Goal: Task Accomplishment & Management: Contribute content

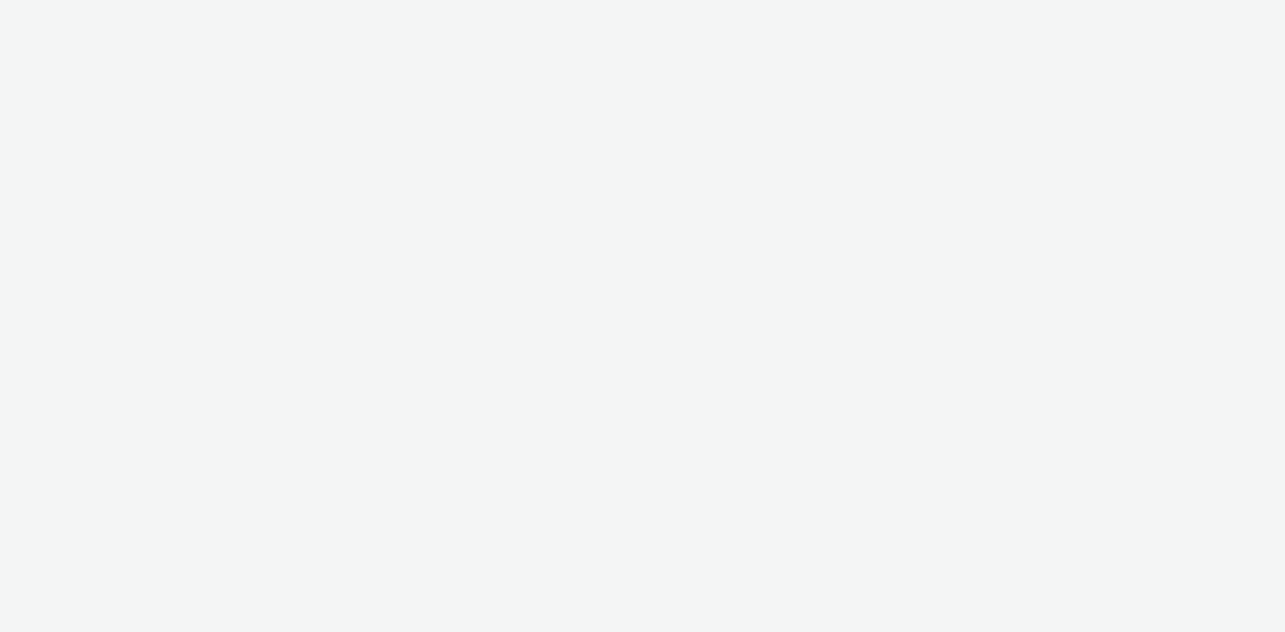
select select "d07aba32-d775-4fed-a722-f10c6504dd64"
select select "f97d6638-e0a1-4f7a-bf46-55015878e29e"
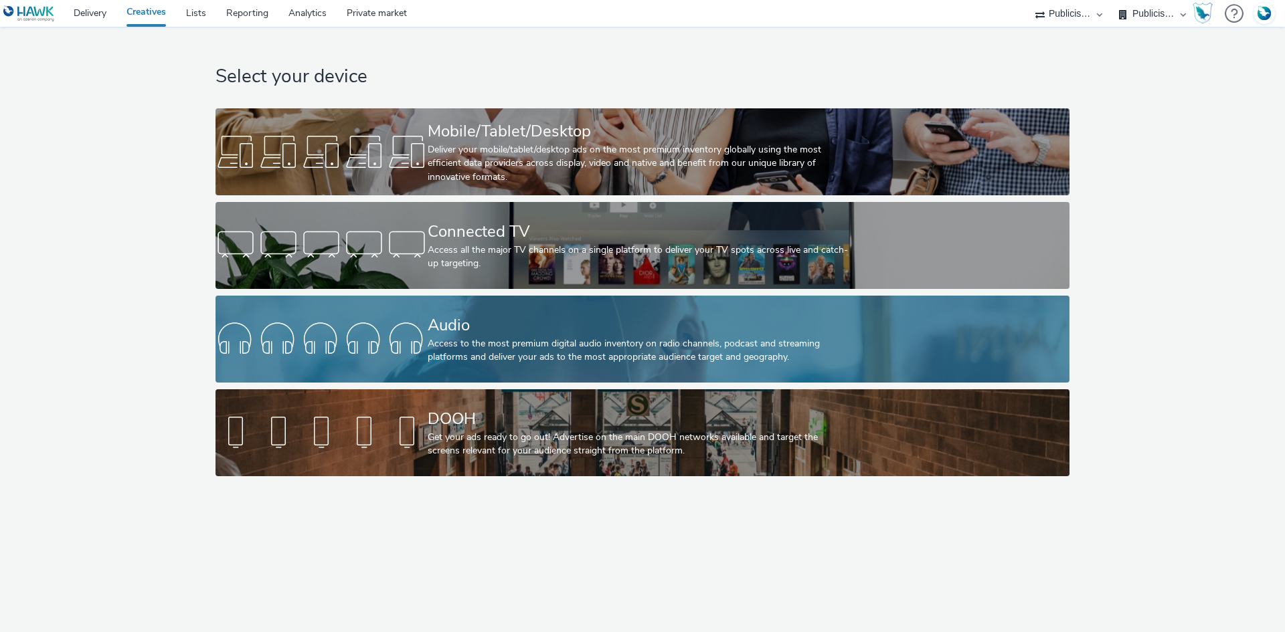
click at [392, 345] on div at bounding box center [322, 339] width 212 height 43
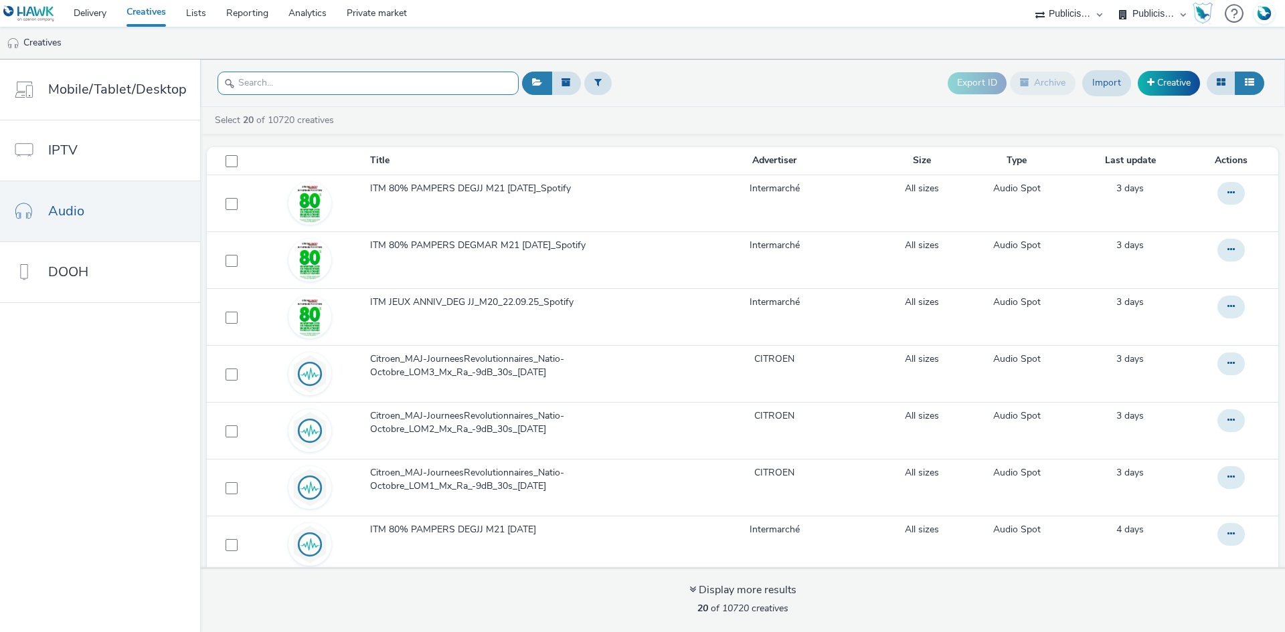
click at [296, 76] on input "text" at bounding box center [368, 83] width 301 height 23
paste input "Spot Spotify Monster Munch"
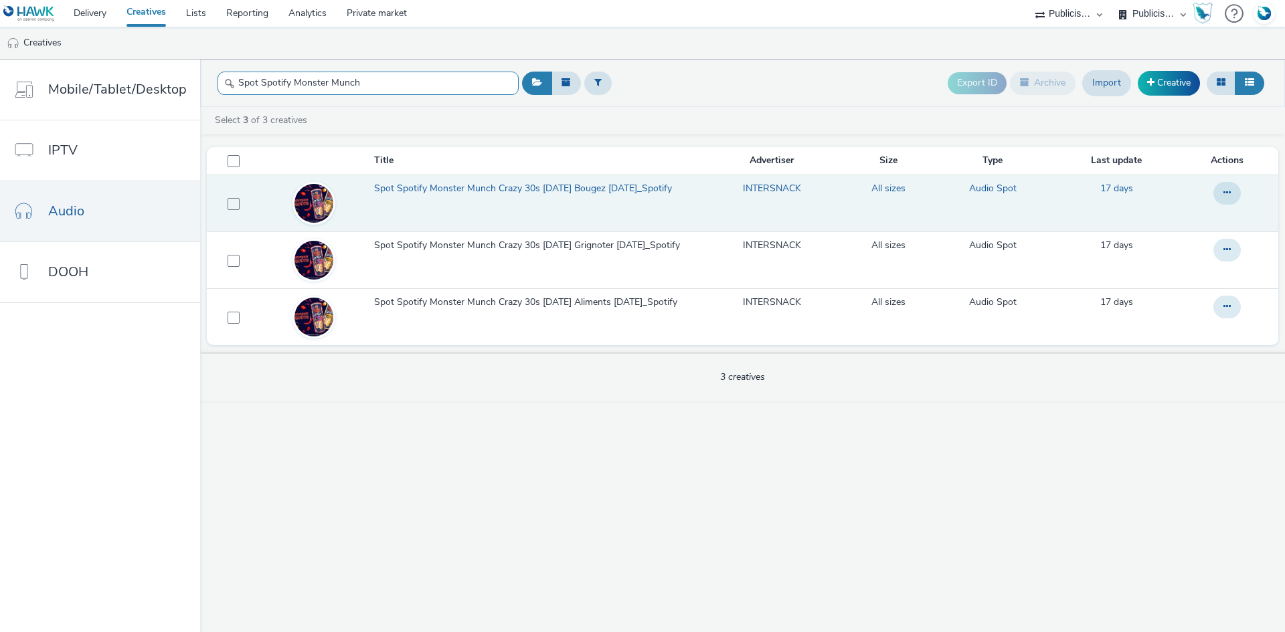
type input "Spot Spotify Monster Munch"
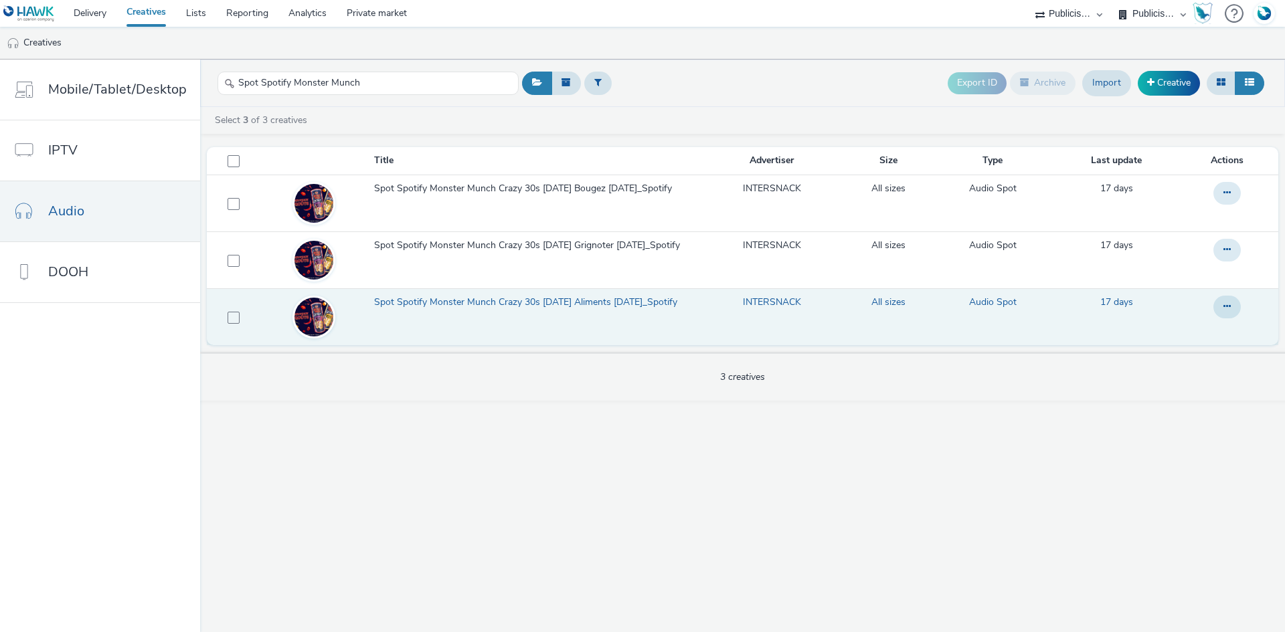
drag, startPoint x: 395, startPoint y: 309, endPoint x: 395, endPoint y: 290, distance: 18.7
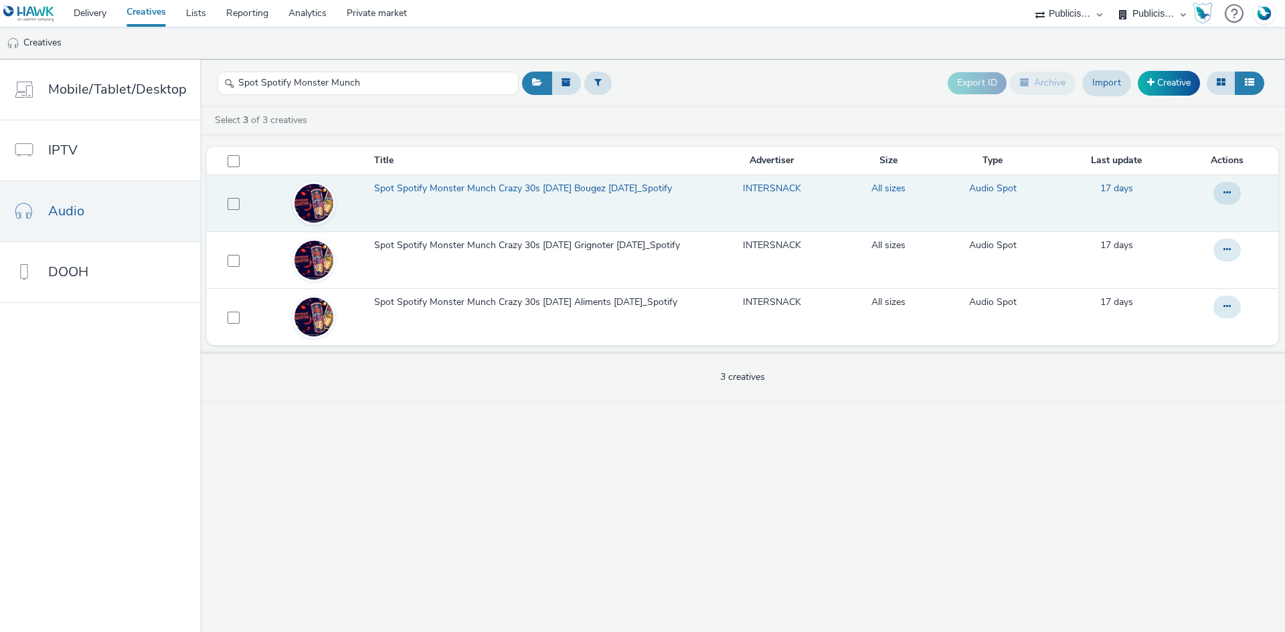
click at [307, 204] on img at bounding box center [313, 203] width 39 height 39
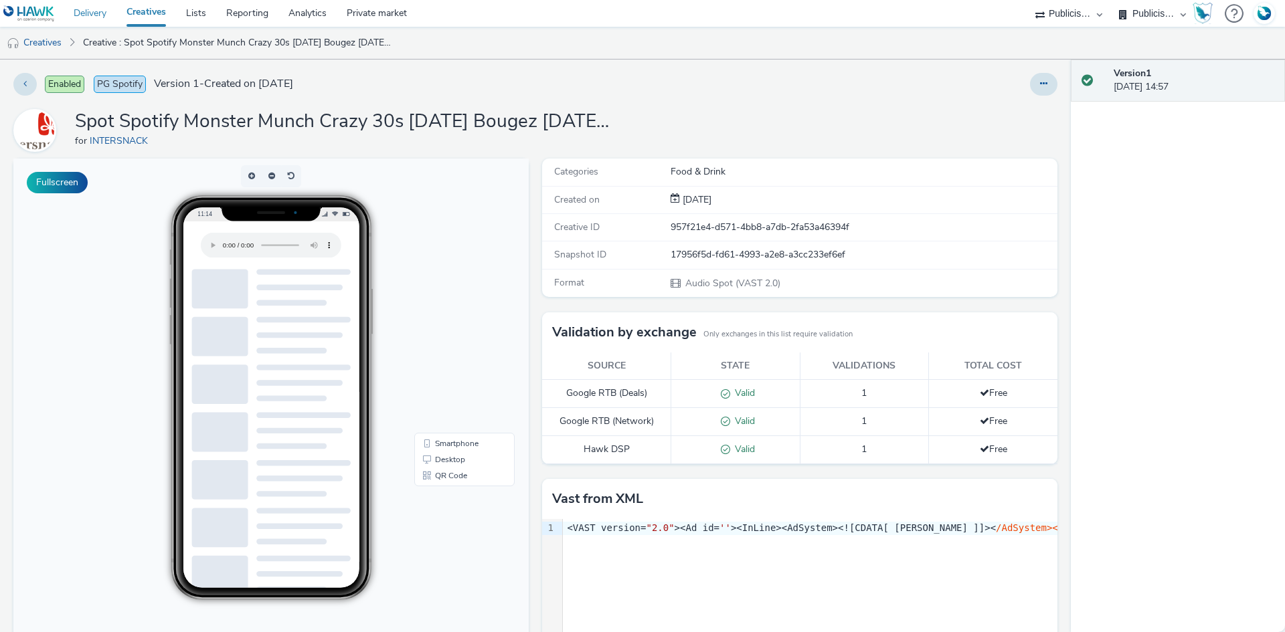
click at [86, 13] on link "Delivery" at bounding box center [90, 13] width 53 height 27
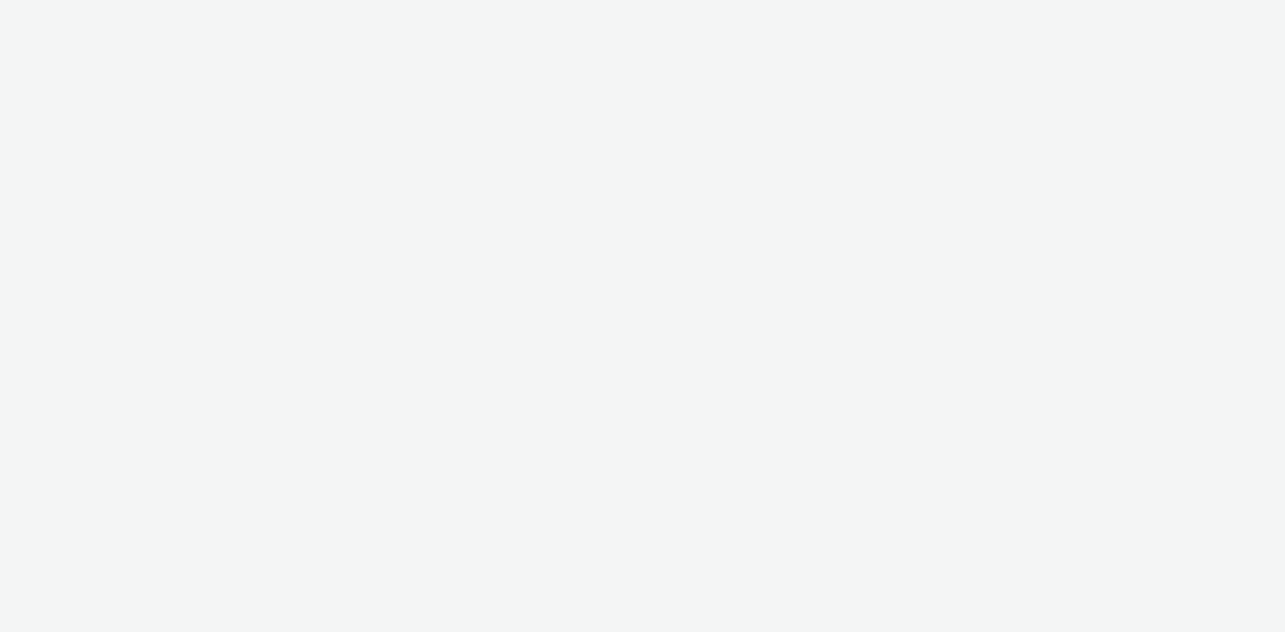
select select "d07aba32-d775-4fed-a722-f10c6504dd64"
select select "f97d6638-e0a1-4f7a-bf46-55015878e29e"
select select "d07aba32-d775-4fed-a722-f10c6504dd64"
select select "f97d6638-e0a1-4f7a-bf46-55015878e29e"
select select "d07aba32-d775-4fed-a722-f10c6504dd64"
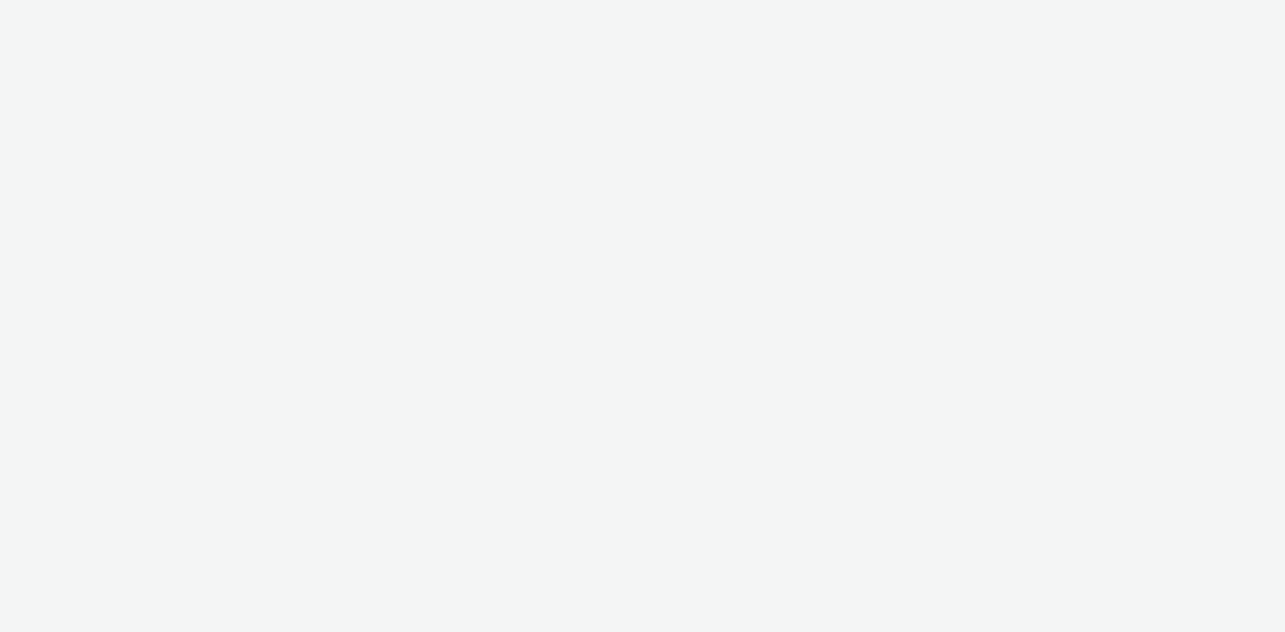
select select "f97d6638-e0a1-4f7a-bf46-55015878e29e"
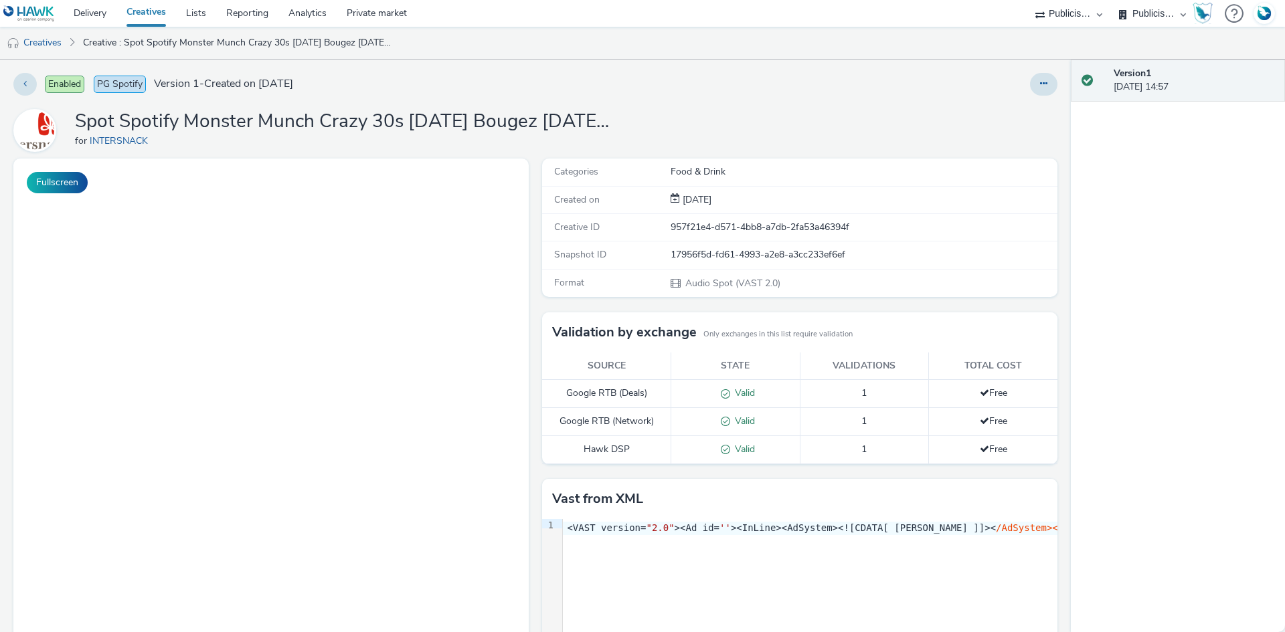
select select "d07aba32-d775-4fed-a722-f10c6504dd64"
select select "f97d6638-e0a1-4f7a-bf46-55015878e29e"
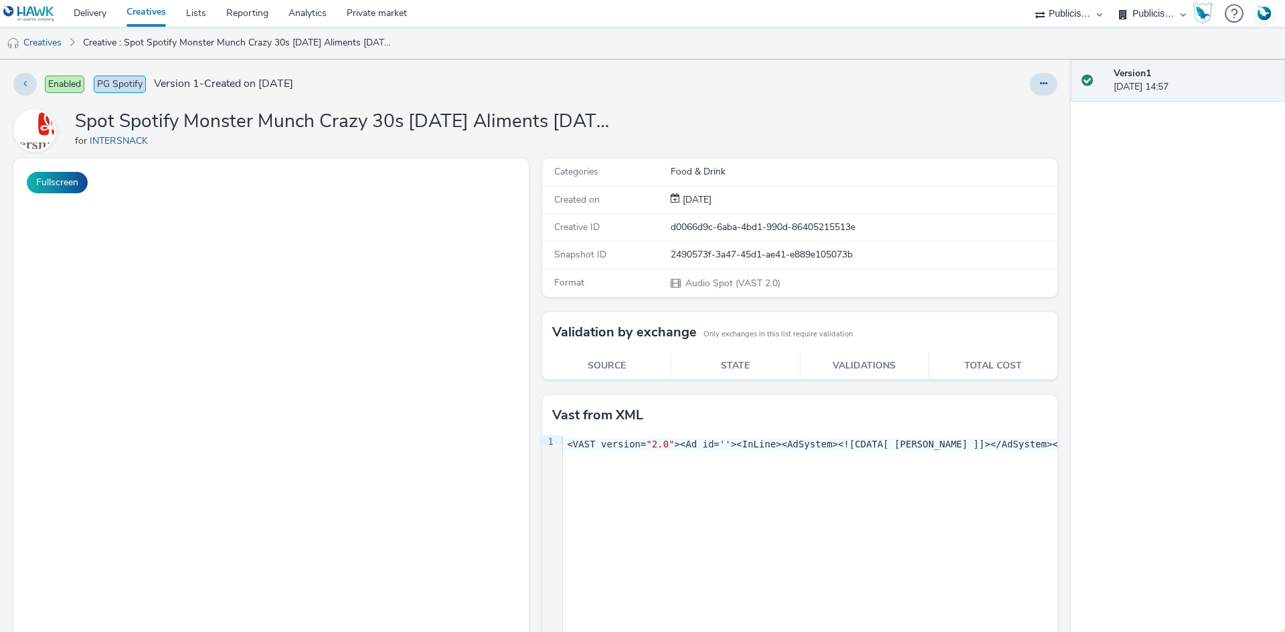
select select "d07aba32-d775-4fed-a722-f10c6504dd64"
select select "f97d6638-e0a1-4f7a-bf46-55015878e29e"
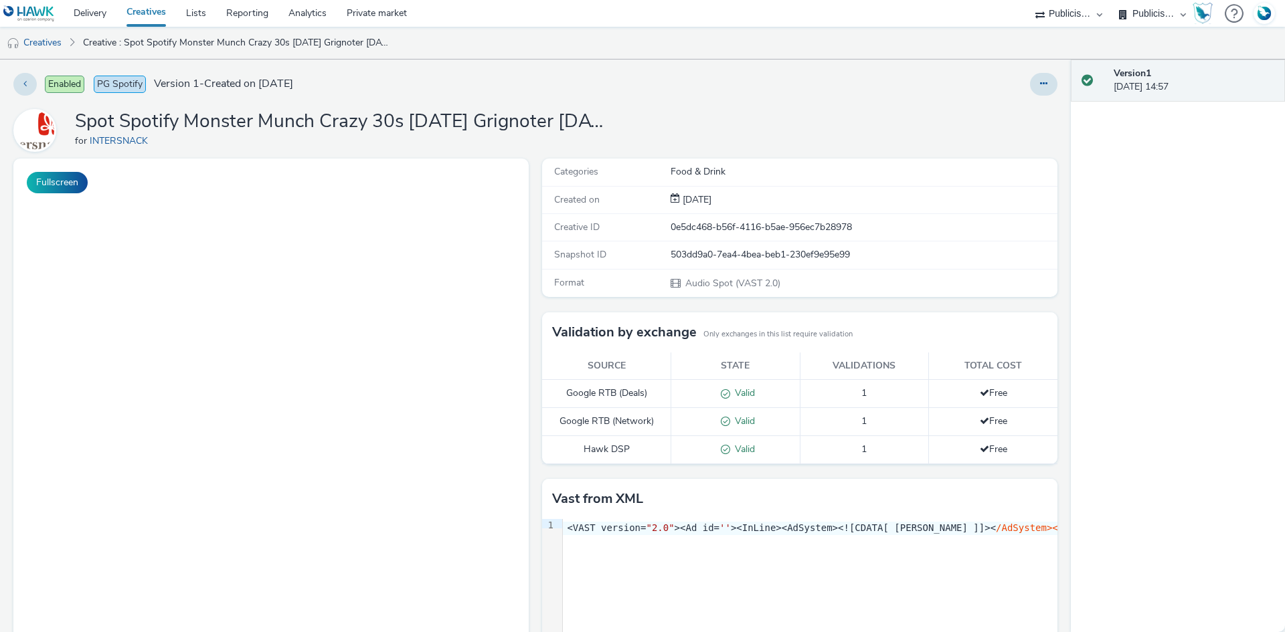
select select "d07aba32-d775-4fed-a722-f10c6504dd64"
select select "f97d6638-e0a1-4f7a-bf46-55015878e29e"
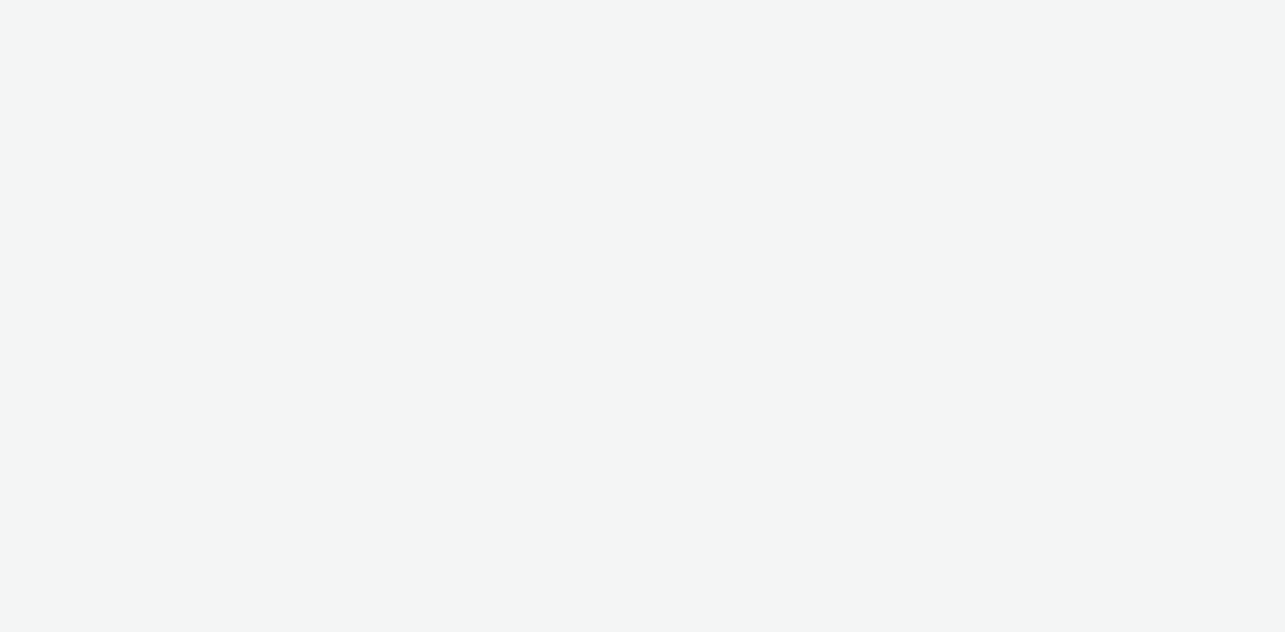
select select "d07aba32-d775-4fed-a722-f10c6504dd64"
select select "f97d6638-e0a1-4f7a-bf46-55015878e29e"
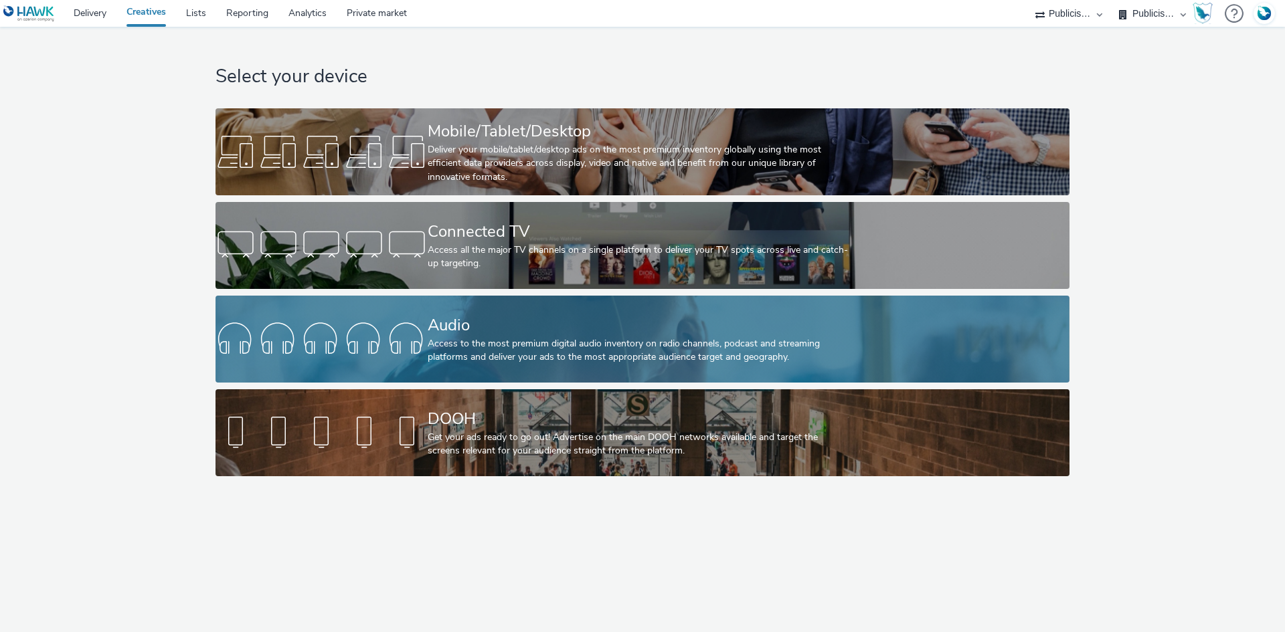
click at [459, 349] on div "Access to the most premium digital audio inventory on radio channels, podcast a…" at bounding box center [640, 350] width 424 height 27
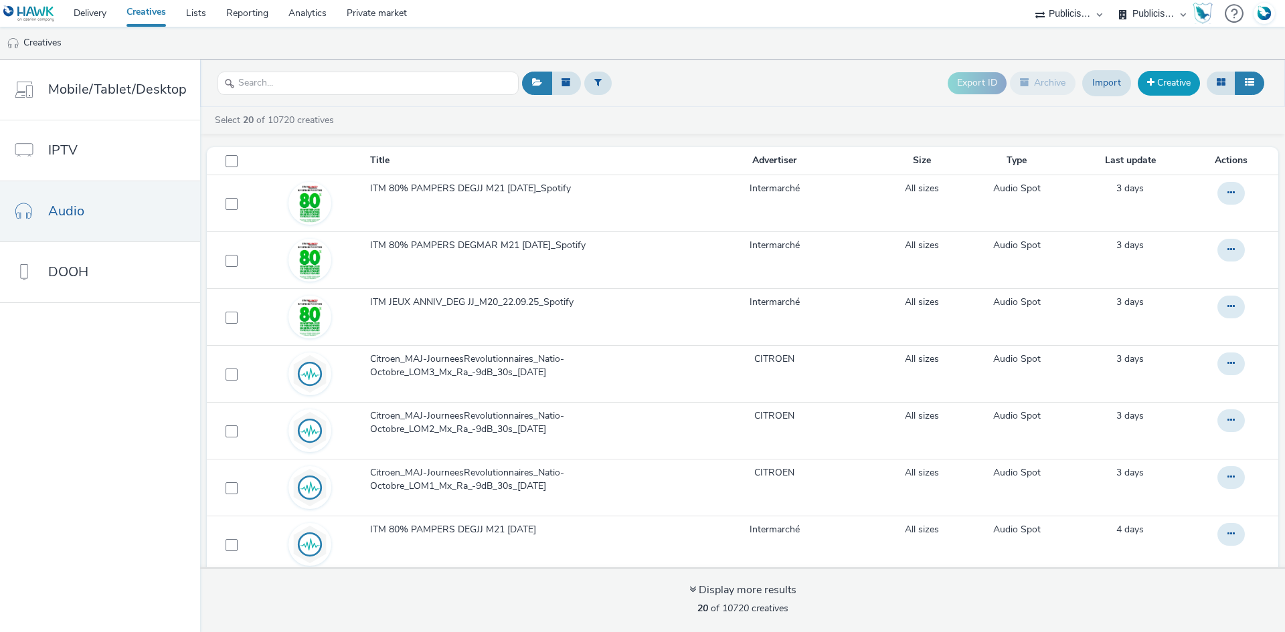
click at [1185, 76] on link "Creative" at bounding box center [1169, 83] width 62 height 24
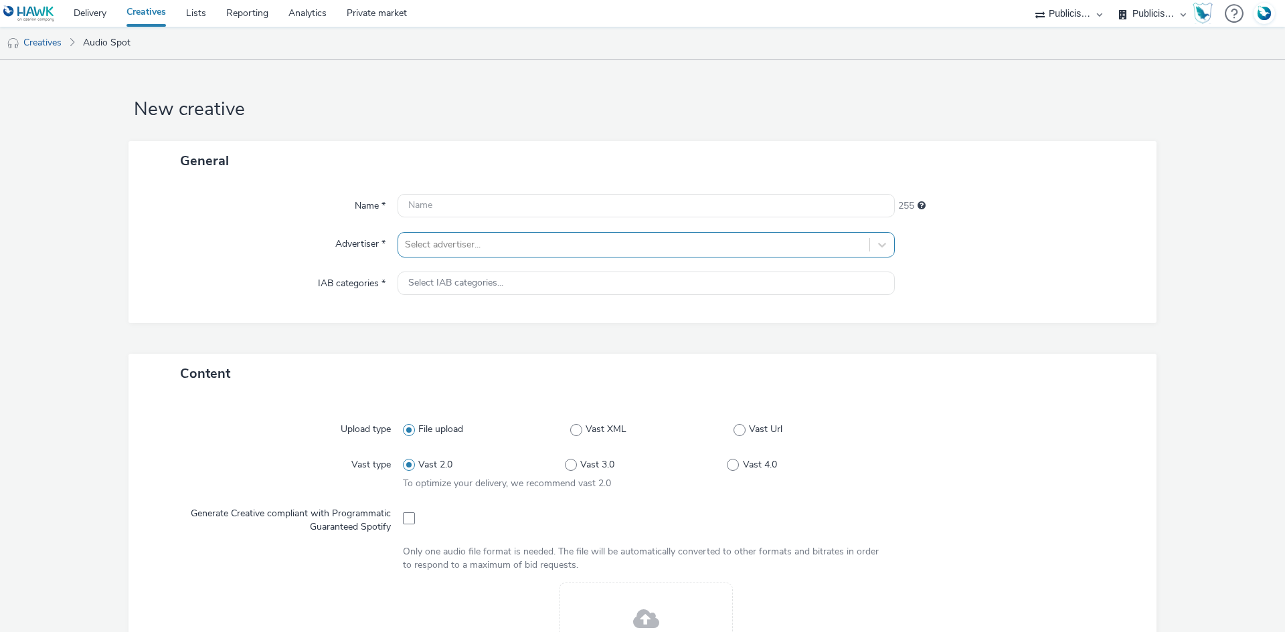
click at [514, 253] on div at bounding box center [634, 245] width 458 height 16
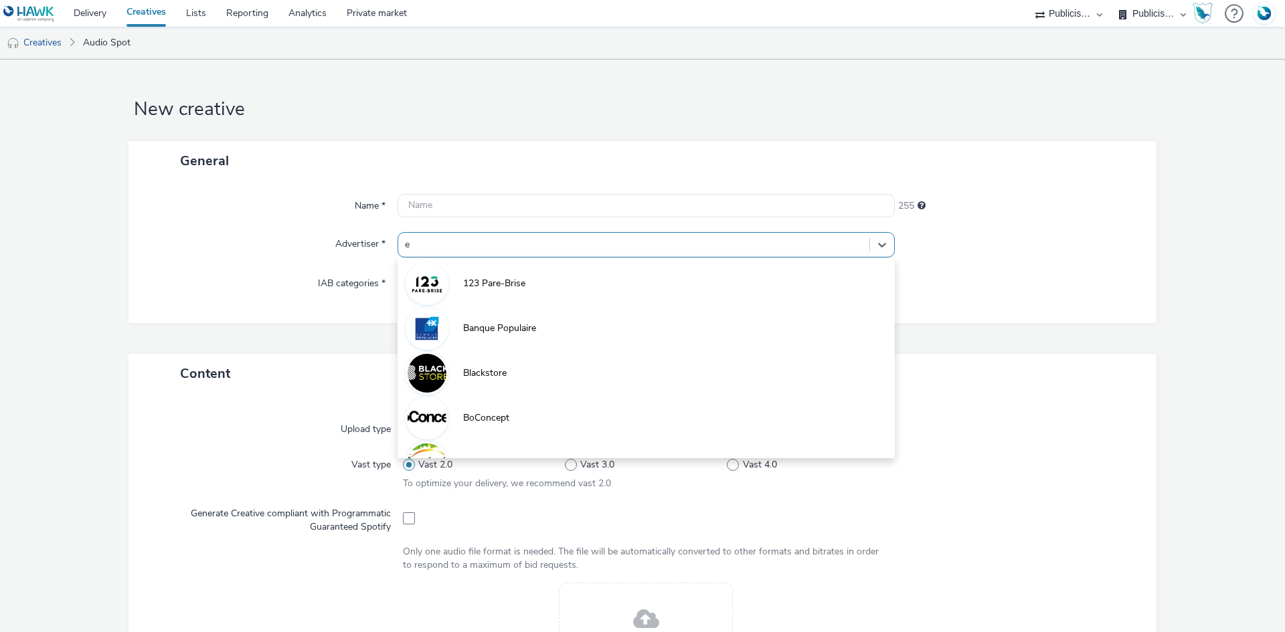
type input "en"
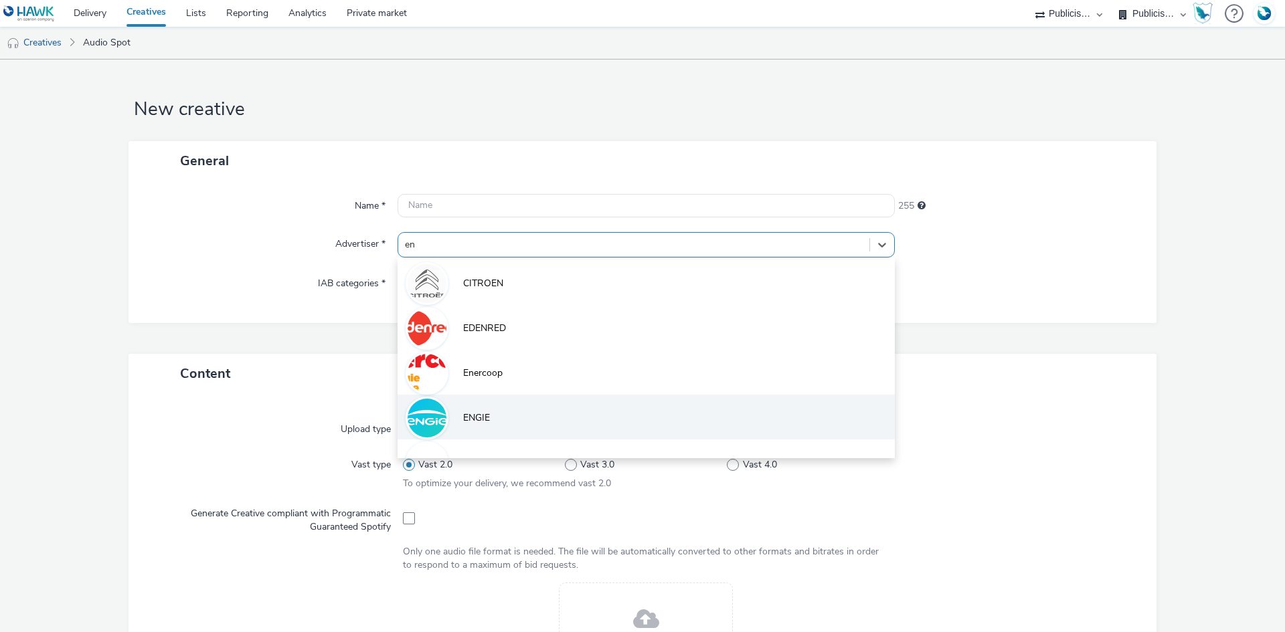
click at [544, 413] on li "ENGIE" at bounding box center [646, 417] width 497 height 45
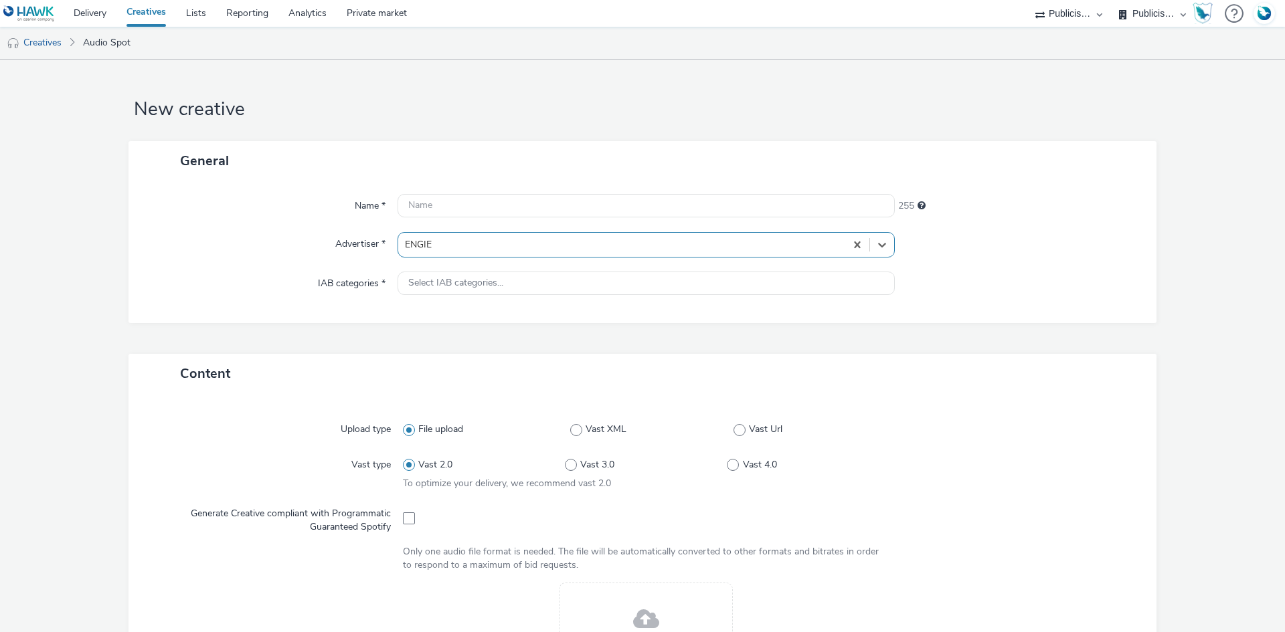
type input "http://particuliers.engie.fr"
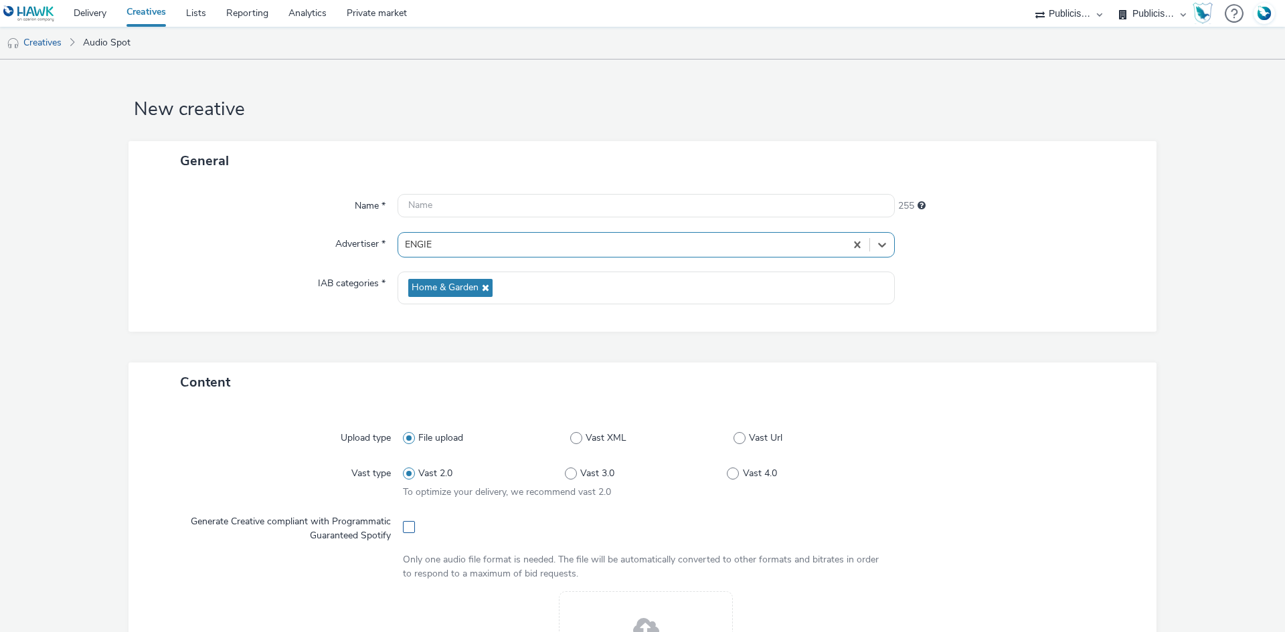
click at [406, 524] on span at bounding box center [409, 527] width 12 height 12
checkbox input "true"
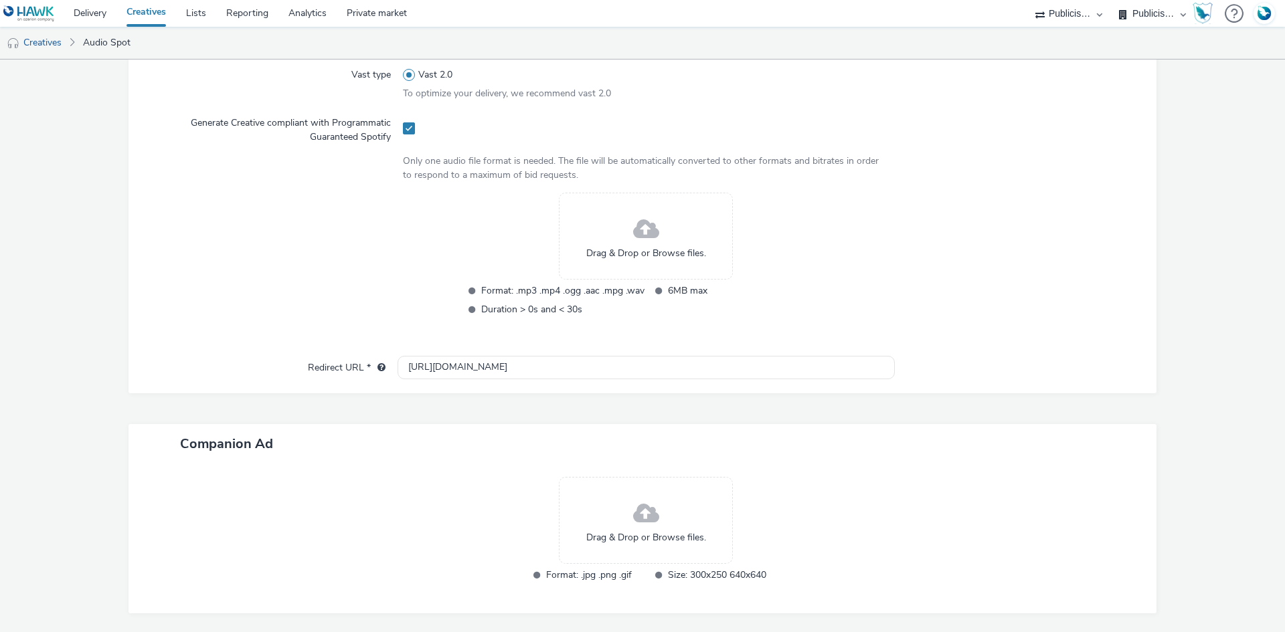
scroll to position [402, 0]
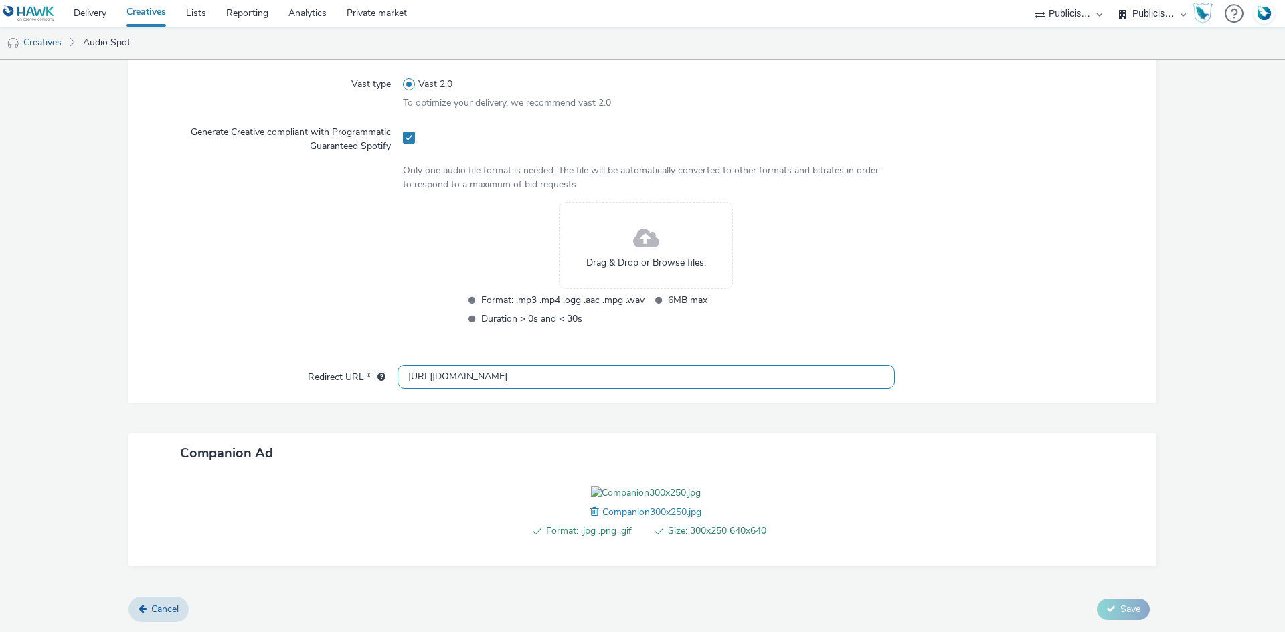
click at [476, 365] on input "http://particuliers.engie.fr" at bounding box center [646, 376] width 497 height 23
click at [477, 365] on input "http://particuliers.engie.fr" at bounding box center [646, 376] width 497 height 23
click at [480, 365] on input "http://particuliers.engie.fr" at bounding box center [646, 376] width 497 height 23
click at [483, 365] on input "http://particuliers.engie.fr" at bounding box center [646, 376] width 497 height 23
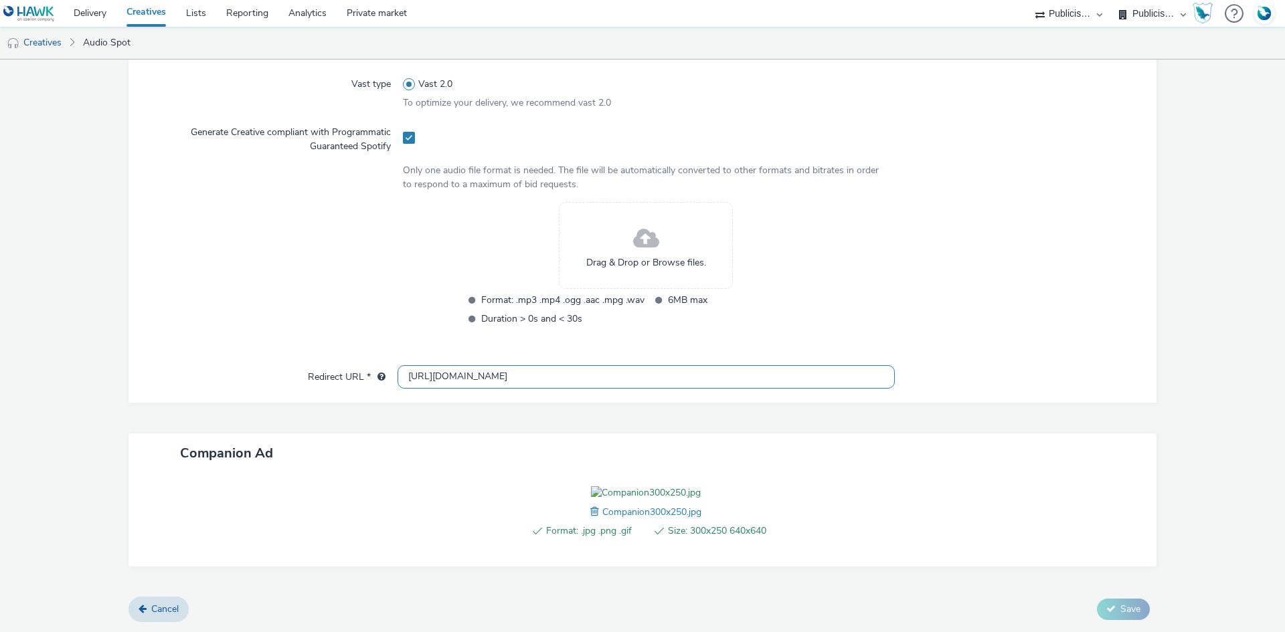
click at [483, 365] on input "http://particuliers.engie.fr" at bounding box center [646, 376] width 497 height 23
paste input "s://particuliers.engie.fr/electricite/happy-heures-vertes.html?utm_medium=displ…"
type input "https://particuliers.engie.fr/electricite/happy-heures-vertes.html?utm_medium=d…"
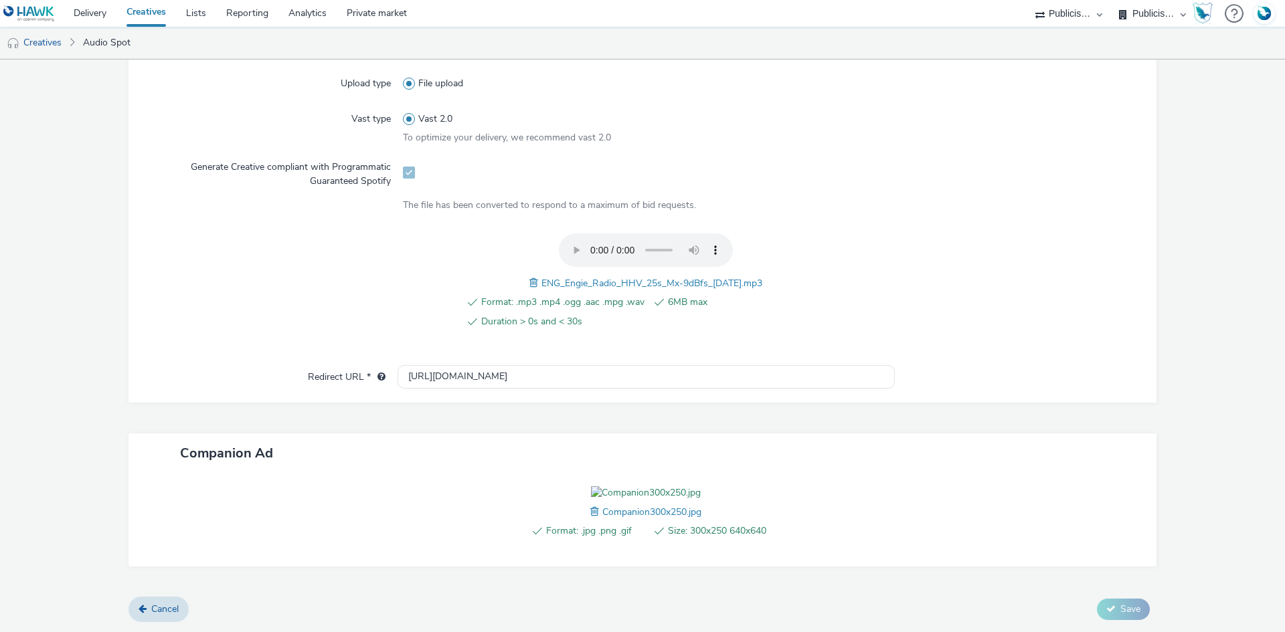
click at [658, 277] on span "ENG_Engie_Radio_HHV_25s_Mx-9dBfs_2025-09-26.mp3" at bounding box center [651, 283] width 221 height 13
copy span "ENG_Engie_Radio_HHV_25s_Mx-9dBfs_2025-09-26.mp3"
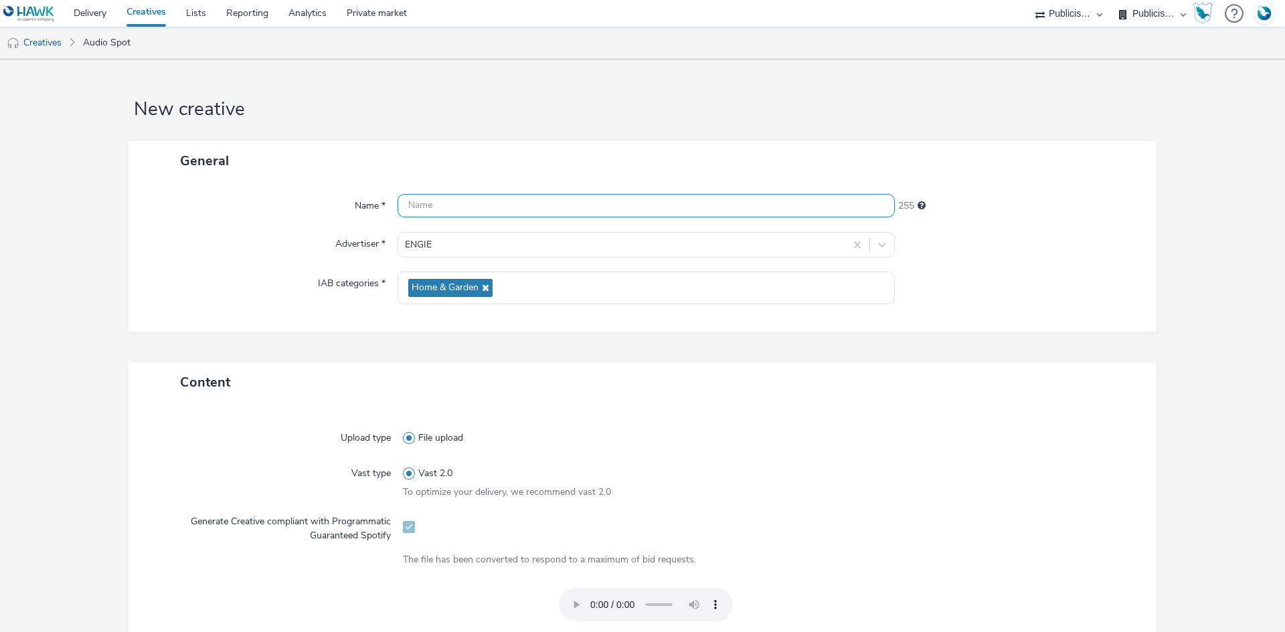
paste input "ENG_Engie_Radio_HHV_25s_Mx-9dBfs_2025-09-26.mp3"
drag, startPoint x: 630, startPoint y: 207, endPoint x: 865, endPoint y: 240, distance: 236.4
click at [866, 240] on div "Name * ENG_Engie_Radio_HHV_25s_Mx-9dBfs_2025-09-26.mp3 208 Advertiser * ENGIE I…" at bounding box center [642, 256] width 1028 height 151
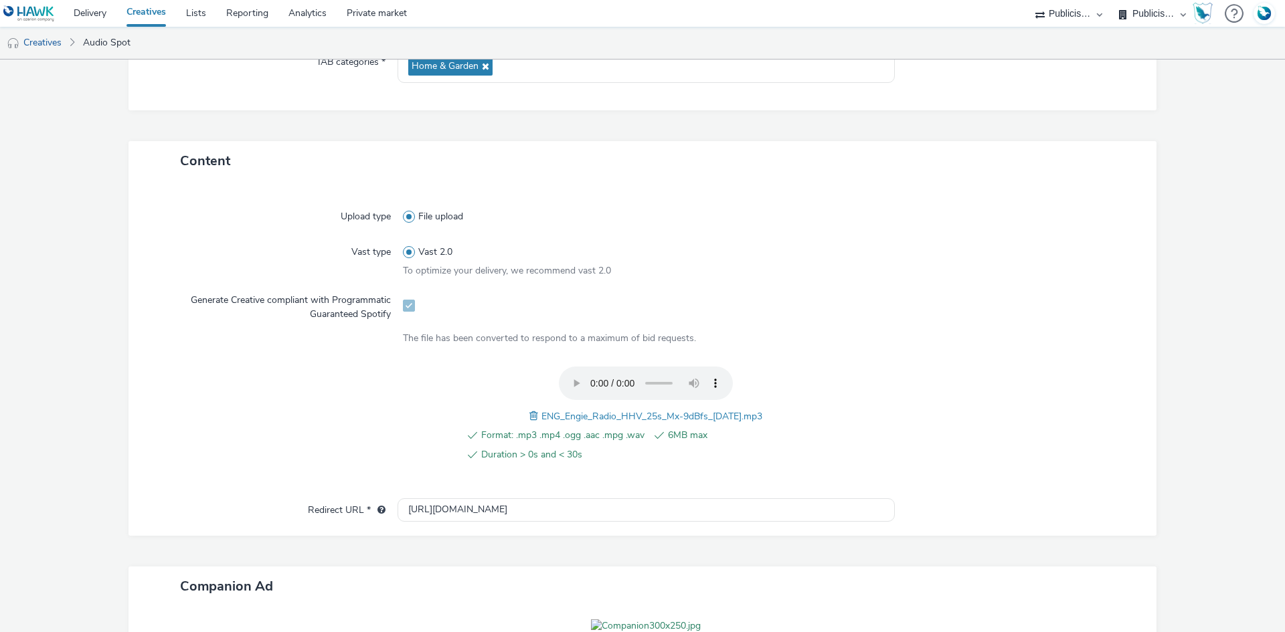
scroll to position [432, 0]
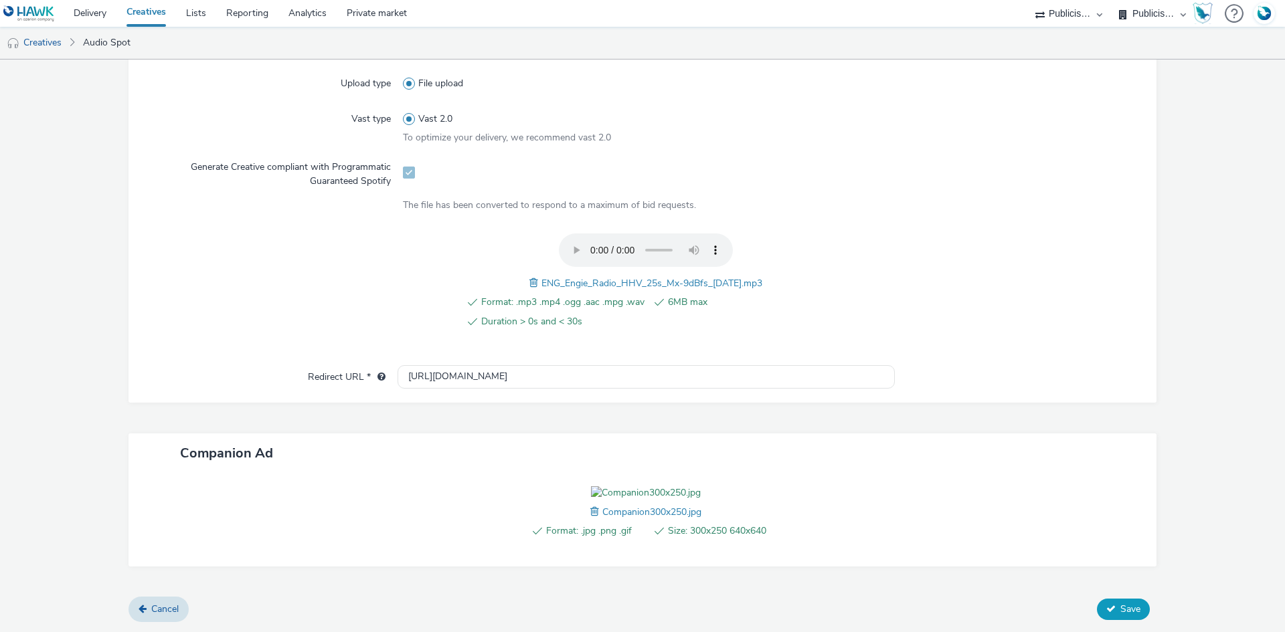
type input "ENG_Engie_Radio_HHV_25s_Mx-9dBfs_2025-09-26_Spotify"
click at [1110, 606] on button "Save" at bounding box center [1123, 609] width 53 height 21
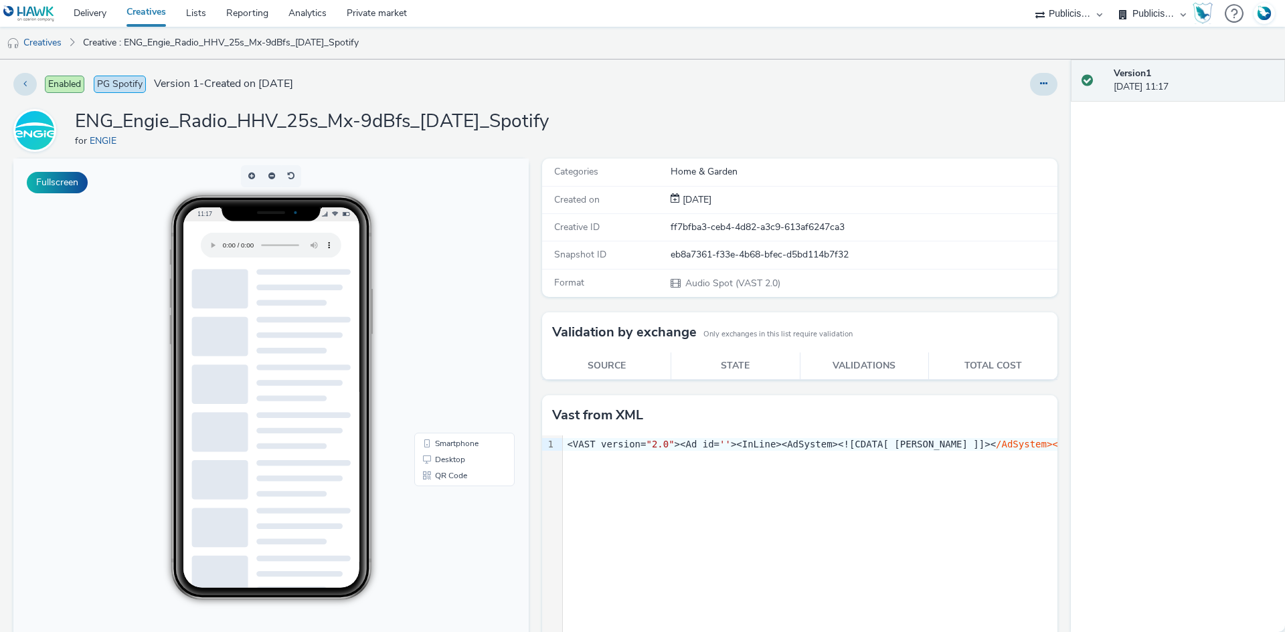
drag, startPoint x: 1076, startPoint y: 11, endPoint x: 1080, endPoint y: 22, distance: 12.3
click at [1076, 11] on select "ABI Media Ad4Health Adevinta ADITIKS Adops Agence79 AllMatik AMnet FR Amplifi F…" at bounding box center [1069, 13] width 80 height 27
select select "38ed0f18-cbca-4106-be45-330e11e5f0af"
click at [1029, 0] on select "ABI Media Ad4Health Adevinta ADITIKS Adops Agence79 AllMatik AMnet FR Amplifi F…" at bounding box center [1069, 13] width 80 height 27
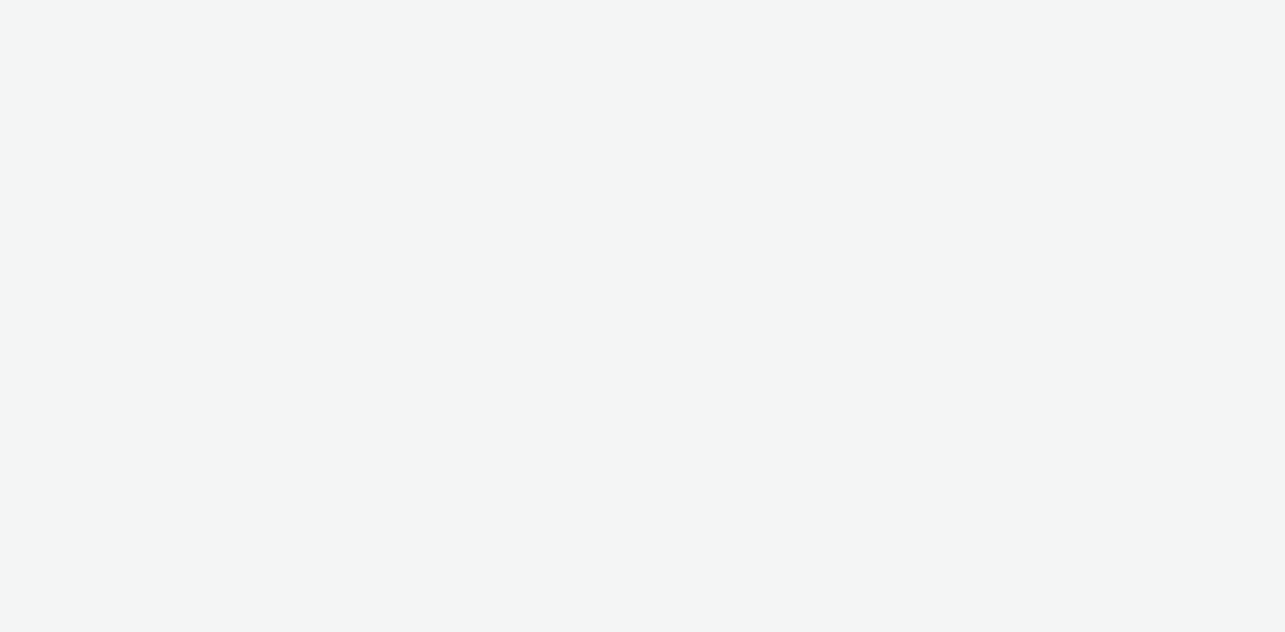
select select "38ed0f18-cbca-4106-be45-330e11e5f0af"
select select "f42c2087-8482-4af0-9099-e05519206007"
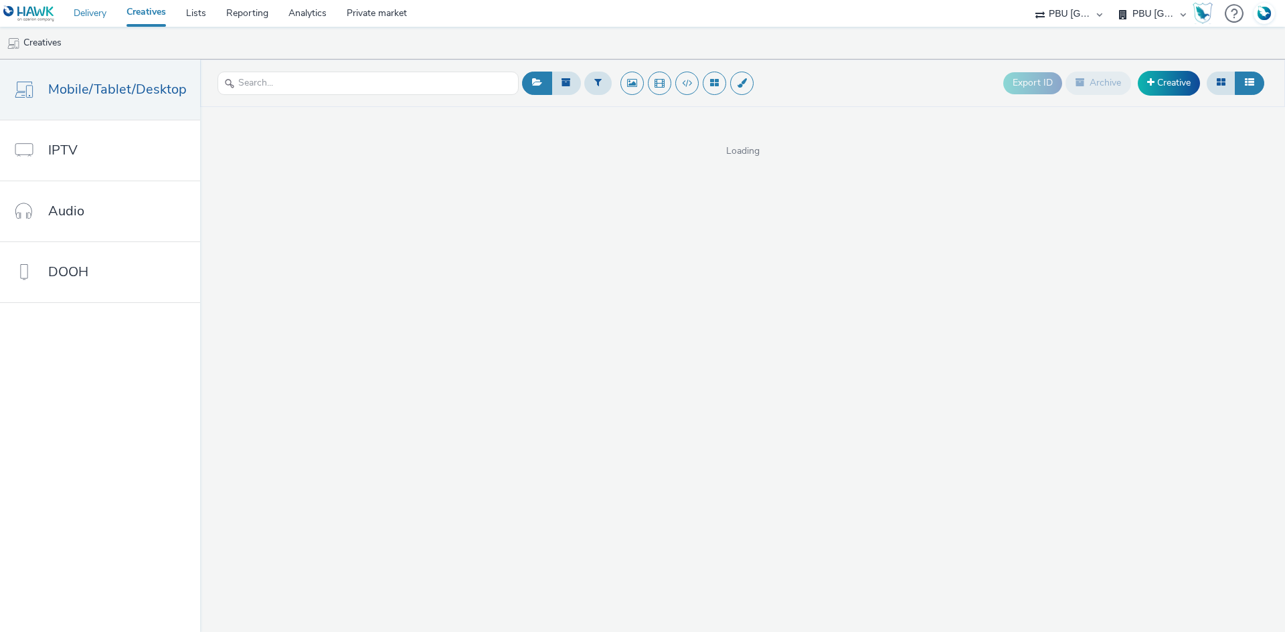
drag, startPoint x: 92, startPoint y: 10, endPoint x: 113, endPoint y: 13, distance: 21.0
click at [93, 11] on link "Delivery" at bounding box center [90, 13] width 53 height 27
